Goal: Task Accomplishment & Management: Use online tool/utility

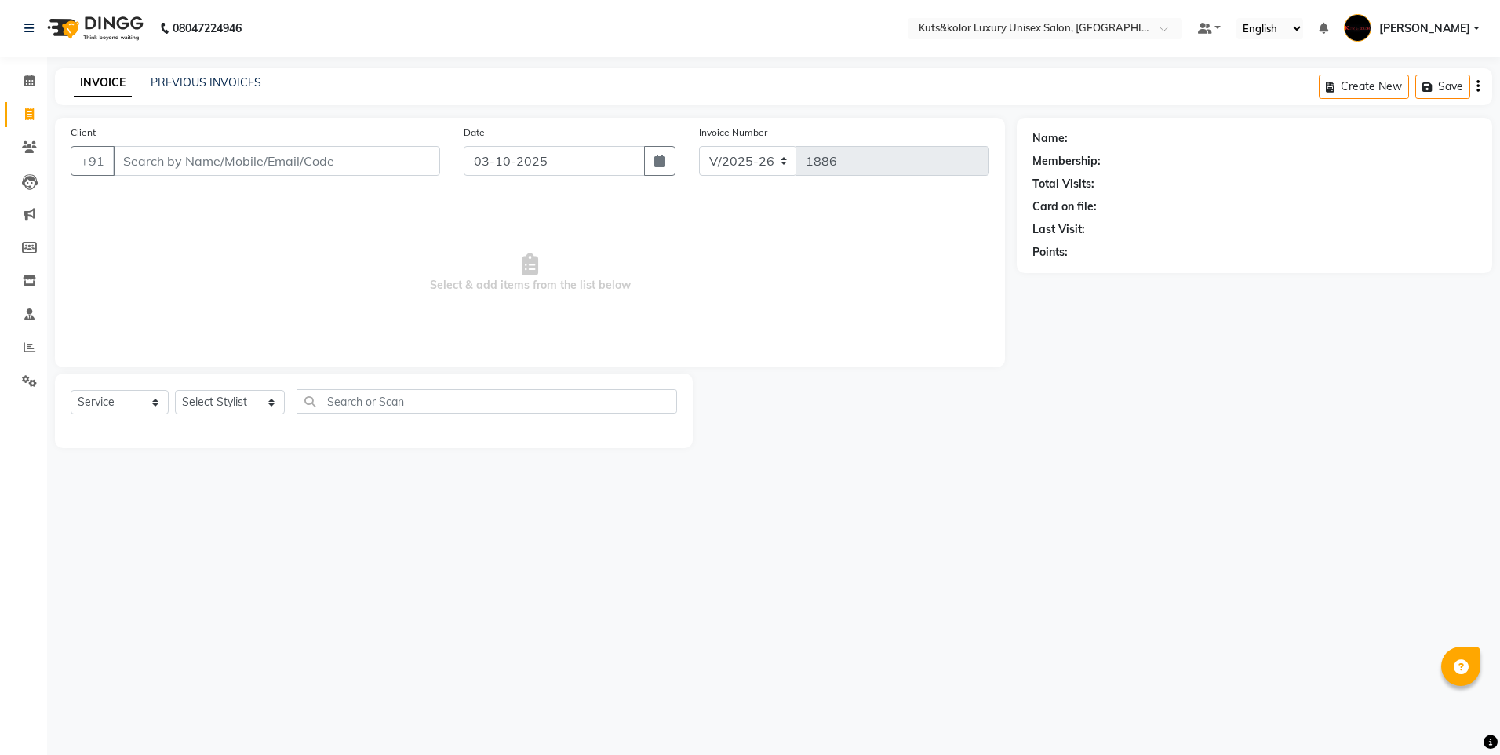
select select "7374"
select select "service"
